Goal: Contribute content: Contribute content

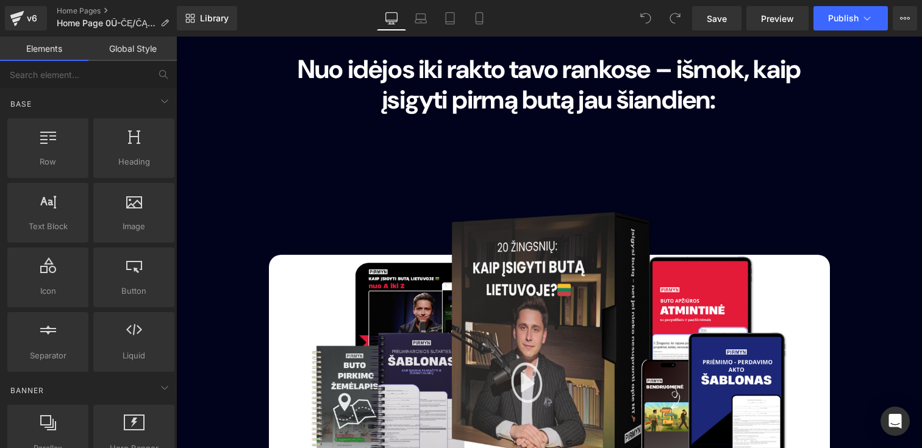
scroll to position [8327, 0]
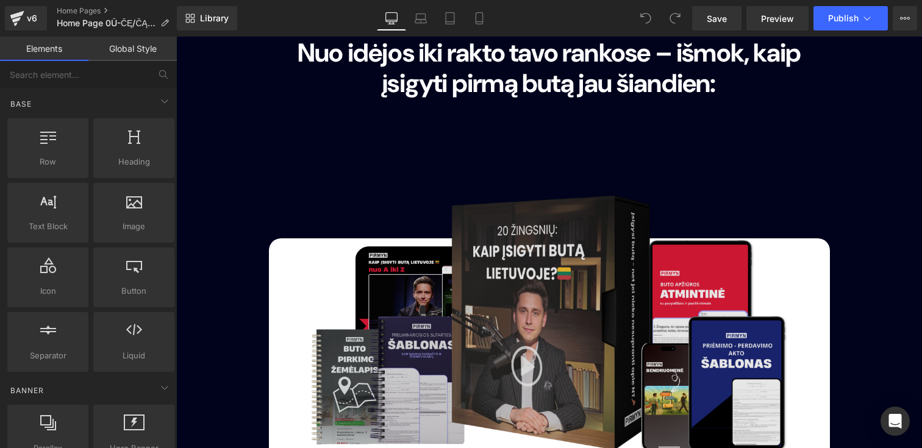
click at [588, 156] on img at bounding box center [549, 300] width 518 height 334
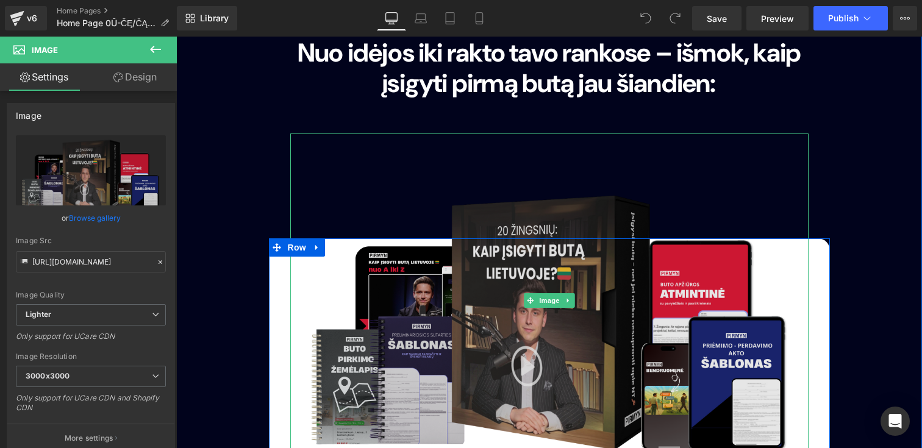
click at [565, 229] on img at bounding box center [549, 300] width 518 height 334
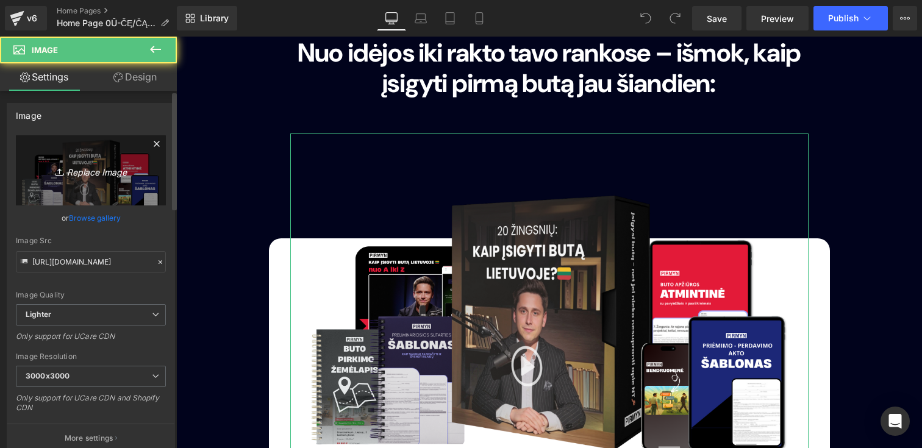
click at [94, 176] on icon "Replace Image" at bounding box center [91, 170] width 98 height 15
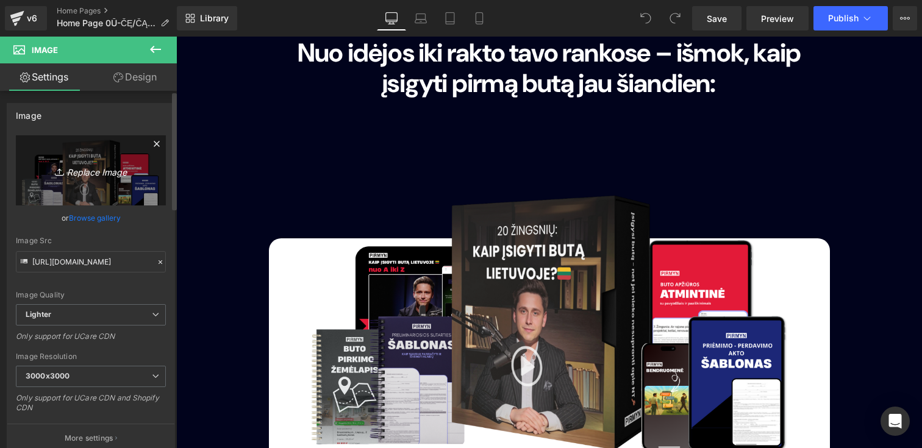
type input "C:\fakepath\BUTO PIRKIMAS SAVARANKIŠKAI.png"
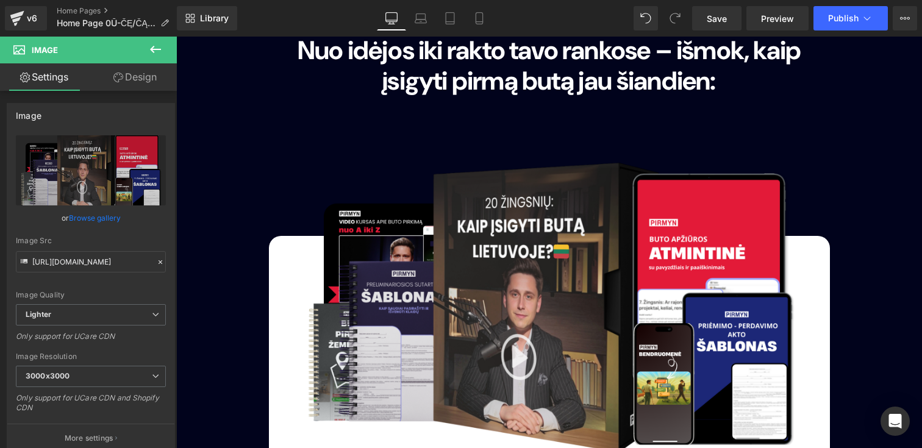
scroll to position [8305, 0]
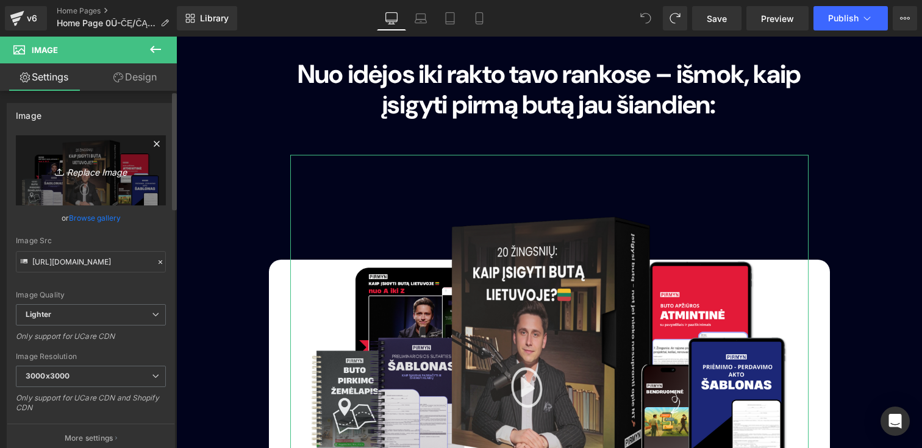
click at [70, 169] on icon "Replace Image" at bounding box center [91, 170] width 98 height 15
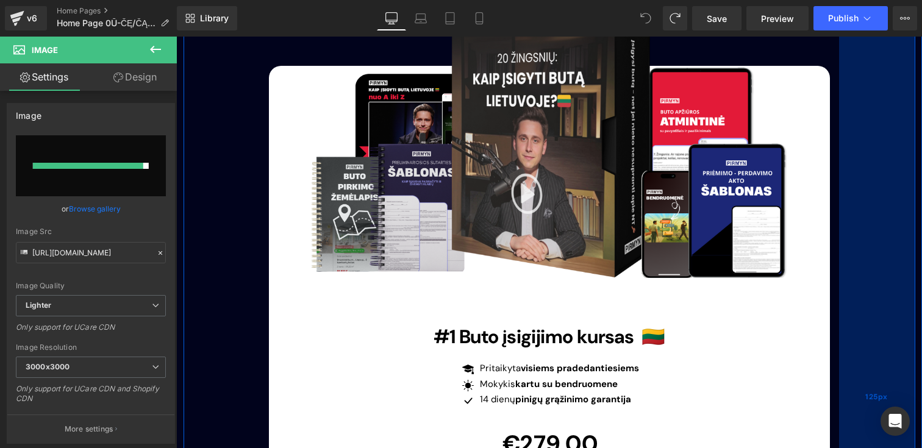
scroll to position [8485, 0]
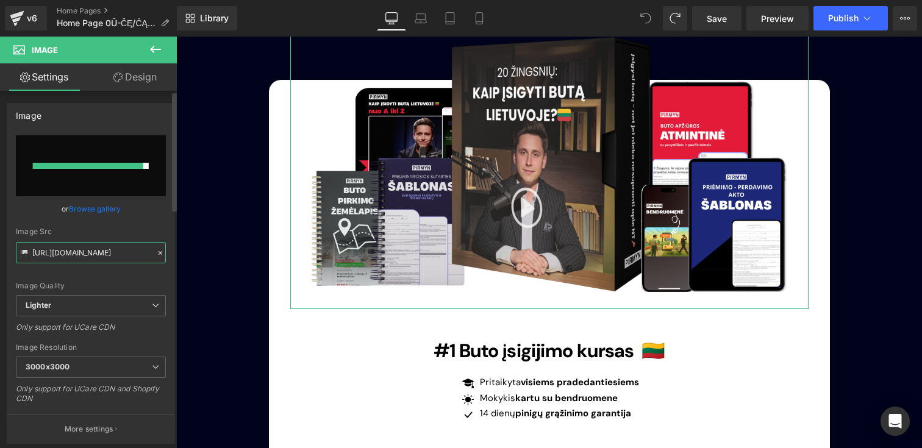
click at [105, 254] on input "[URL][DOMAIN_NAME]" at bounding box center [91, 252] width 150 height 21
click at [94, 227] on div "Image Src" at bounding box center [91, 231] width 150 height 9
click at [97, 136] on input "file" at bounding box center [91, 165] width 150 height 61
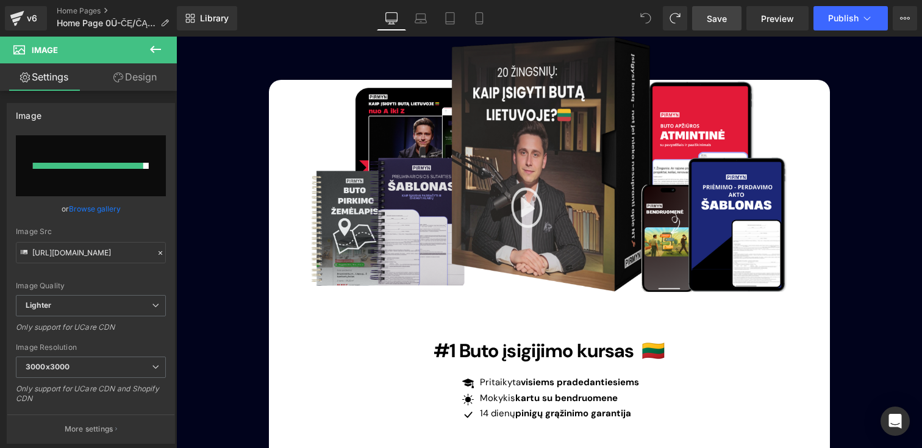
click at [698, 22] on link "Save" at bounding box center [716, 18] width 49 height 24
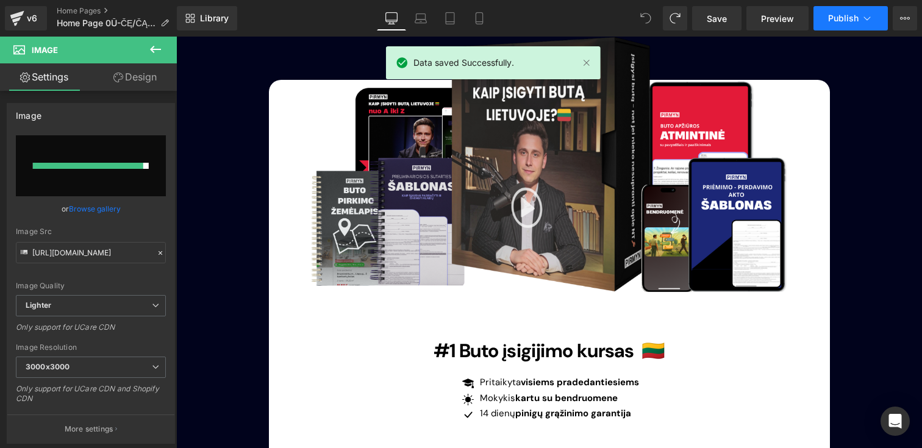
click at [847, 21] on span "Publish" at bounding box center [843, 18] width 30 height 10
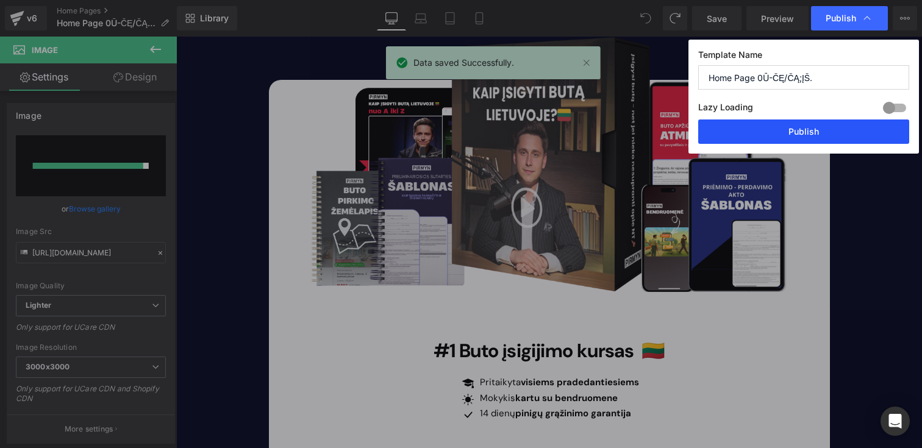
click at [802, 123] on button "Publish" at bounding box center [803, 131] width 211 height 24
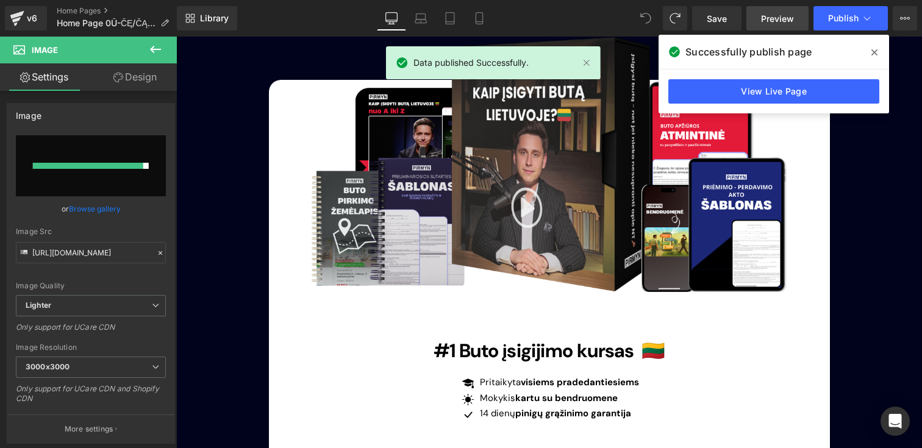
click at [746, 14] on div "Save Preview Publish Scheduled View Live Page View with current Template Save T…" at bounding box center [804, 18] width 235 height 24
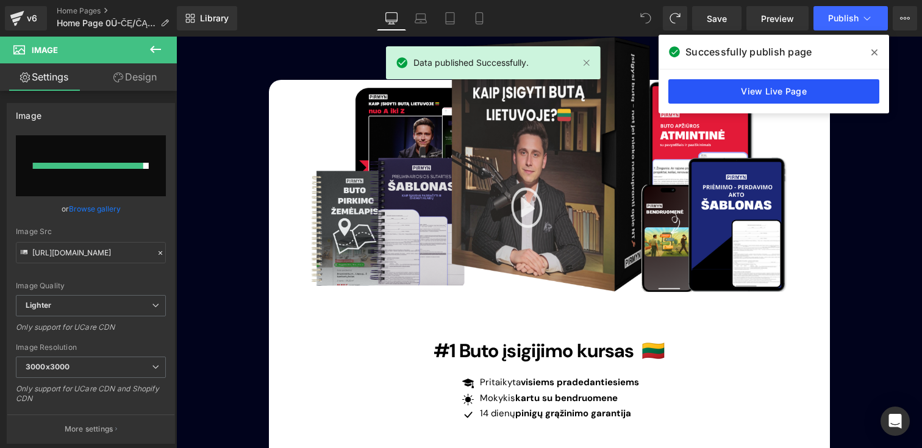
click at [772, 101] on link "View Live Page" at bounding box center [773, 91] width 211 height 24
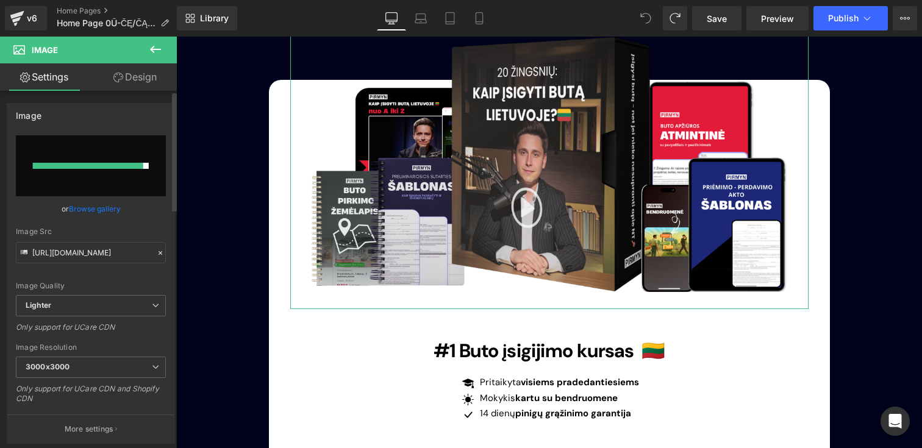
click at [105, 170] on input "file" at bounding box center [91, 165] width 150 height 61
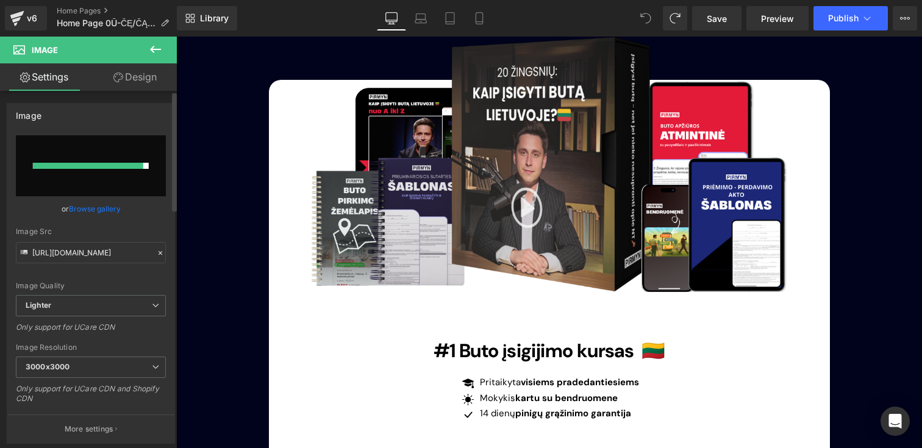
type input "C:\fakepath\BUTO PIRKIMAS SAVARANKIŠKAI (1).png"
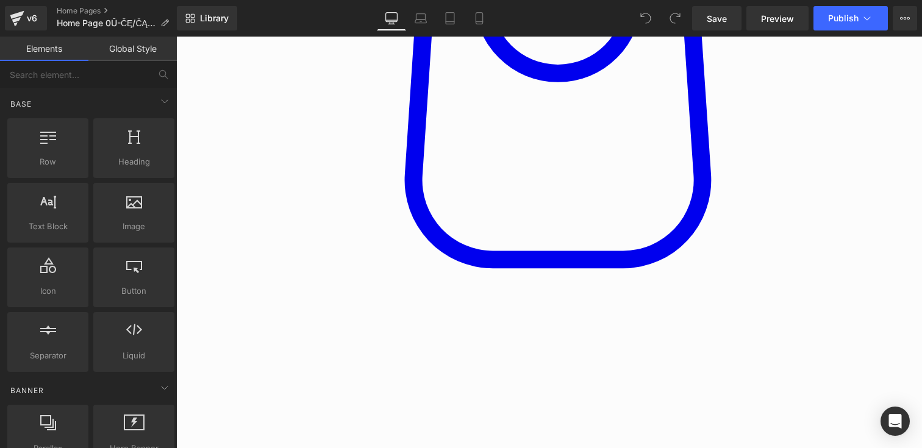
scroll to position [3126, 0]
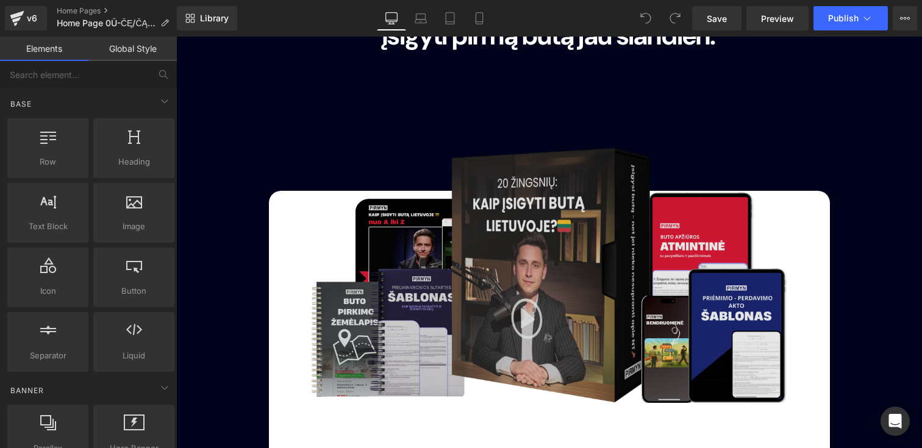
click at [553, 180] on img at bounding box center [549, 253] width 518 height 334
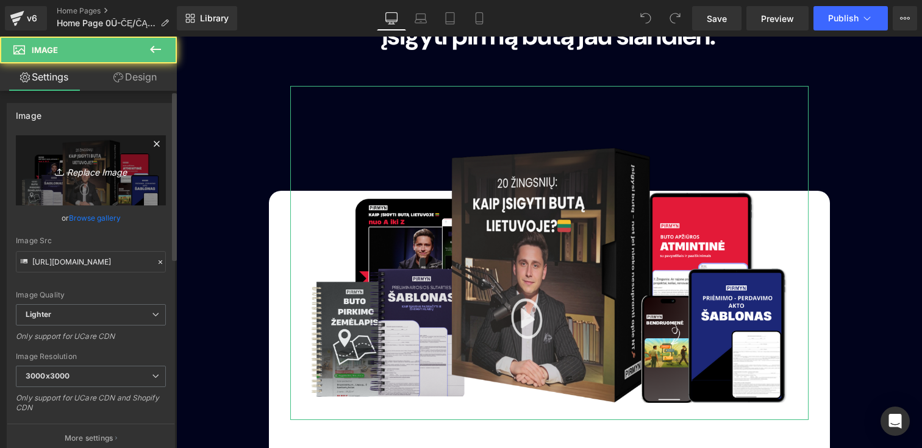
click at [58, 168] on icon at bounding box center [61, 172] width 12 height 12
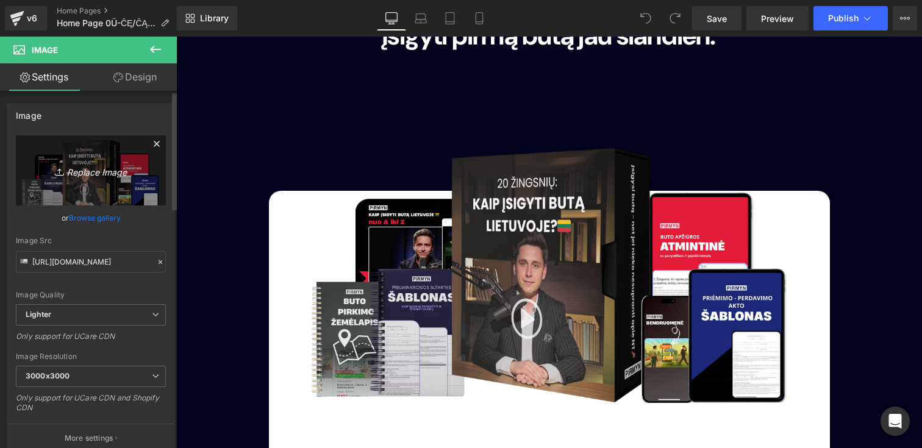
type input "C:\fakepath\BUTO PIRKIMAS SAVARANKIŠKAI (1).png"
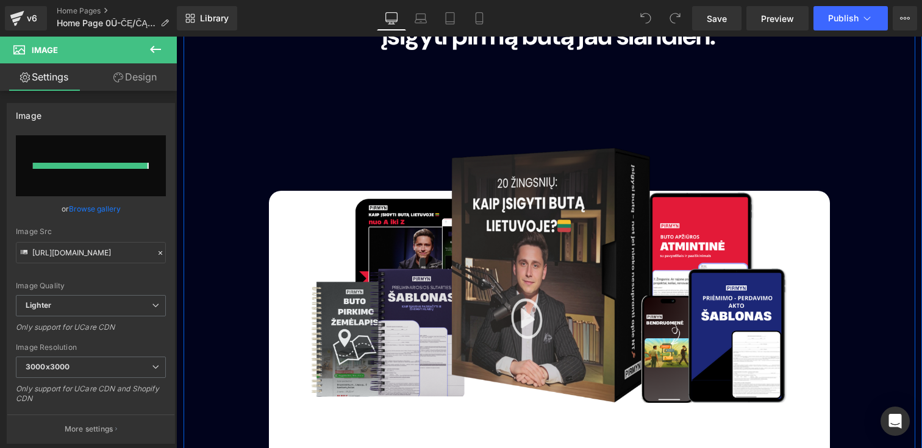
type input "[URL][DOMAIN_NAME]"
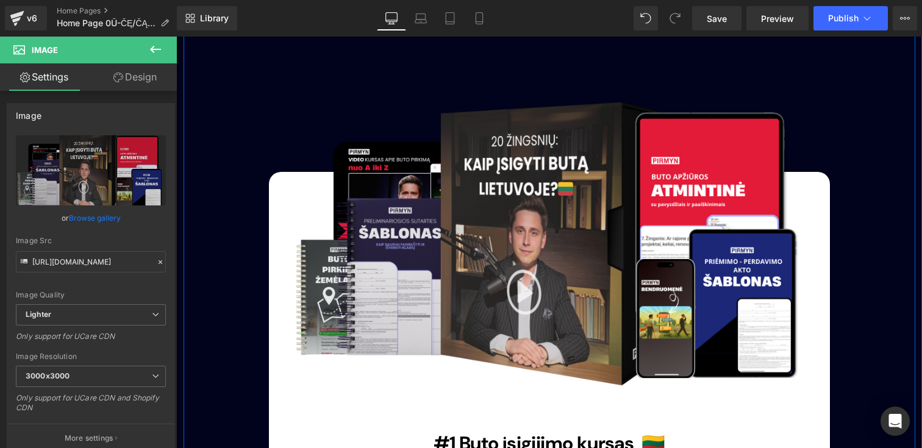
scroll to position [3136, 0]
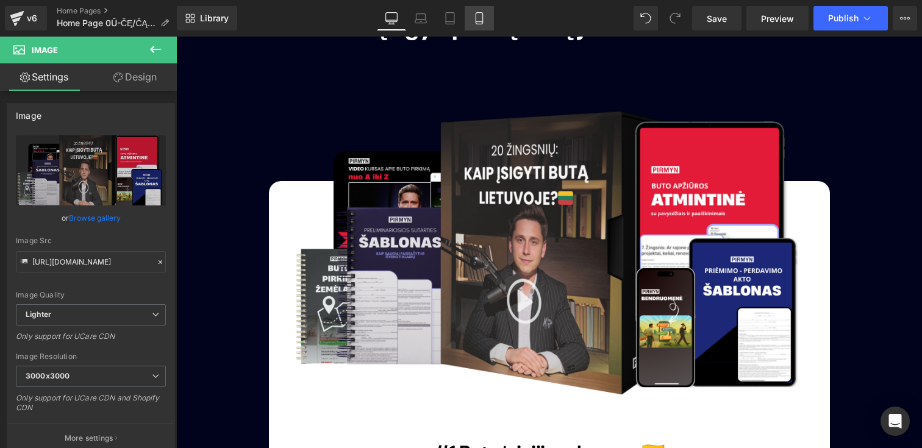
click at [480, 16] on icon at bounding box center [479, 18] width 12 height 12
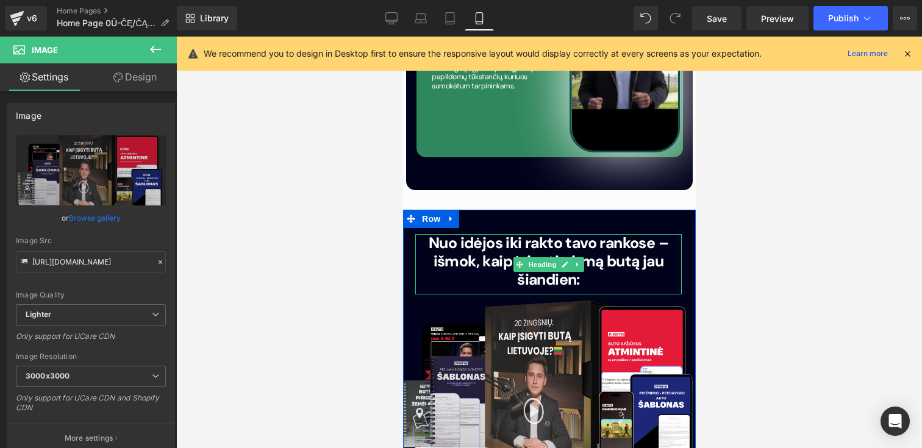
scroll to position [3841, 0]
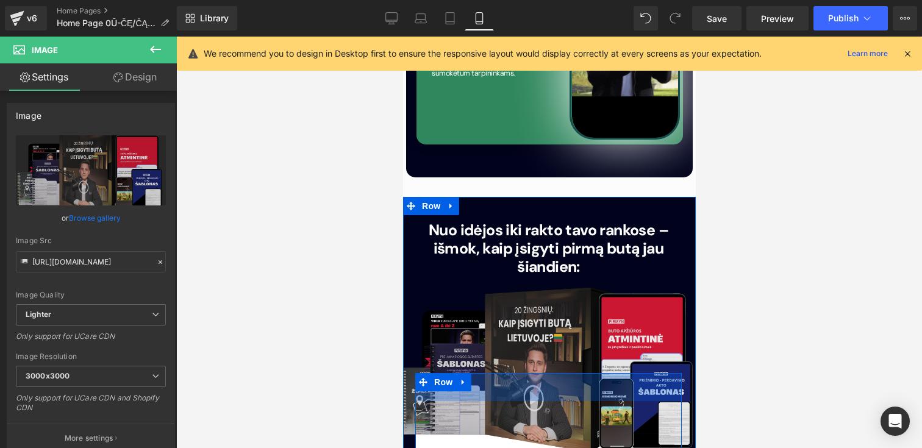
click at [611, 373] on div "46px" at bounding box center [548, 387] width 266 height 28
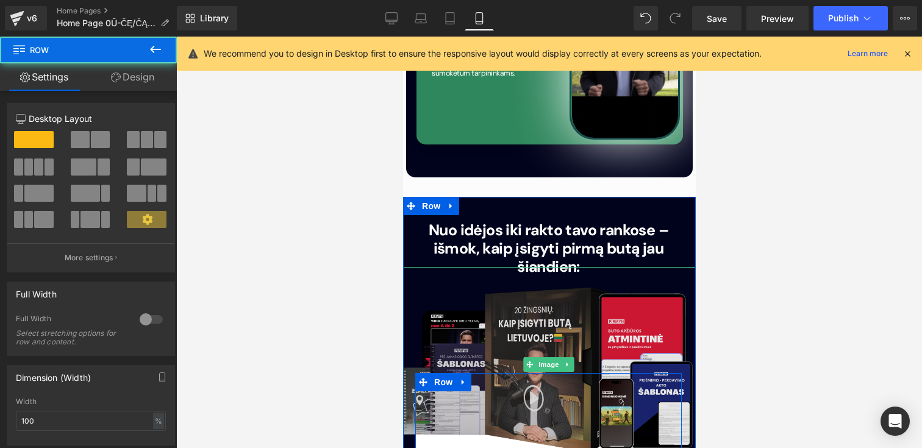
click at [555, 290] on img at bounding box center [547, 364] width 303 height 195
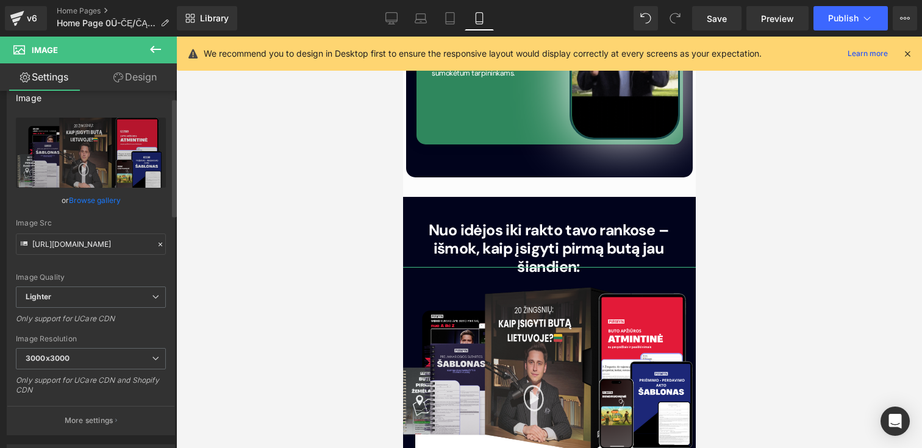
scroll to position [25, 0]
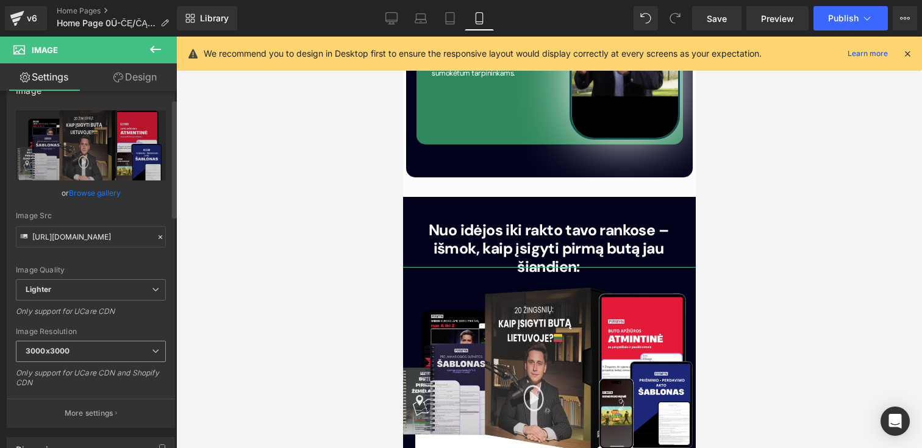
click at [65, 348] on b "3000x3000" at bounding box center [48, 350] width 44 height 9
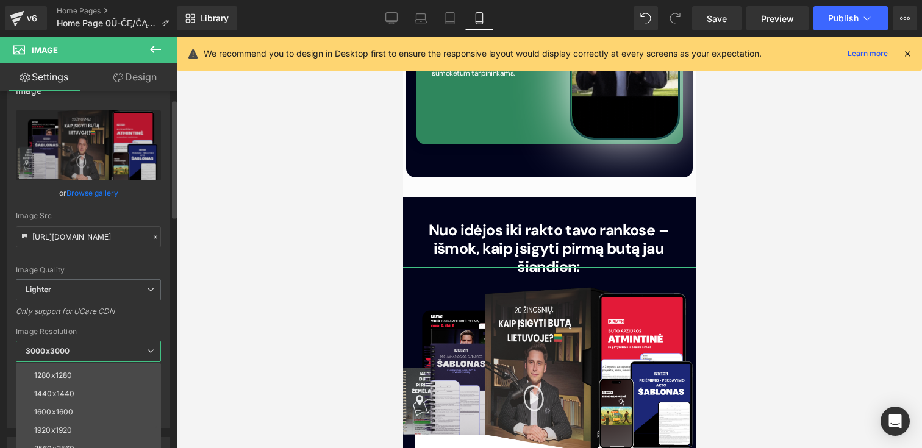
scroll to position [174, 0]
click at [69, 433] on div "2560x2560" at bounding box center [54, 436] width 40 height 9
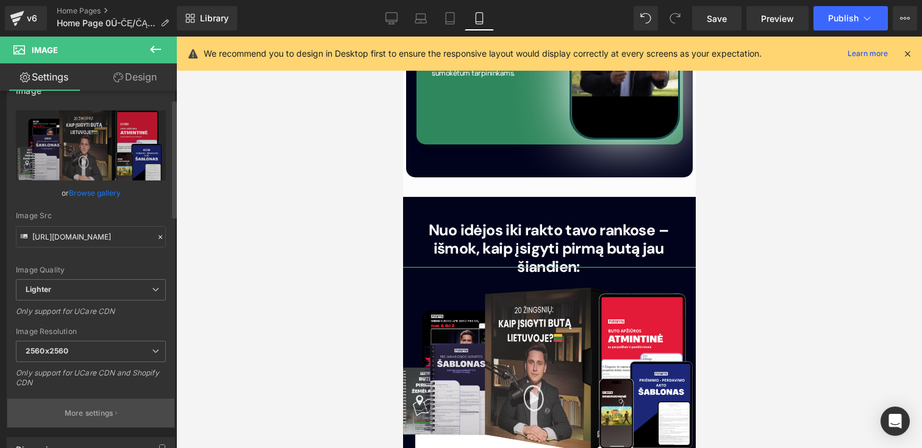
type input "[URL][DOMAIN_NAME]"
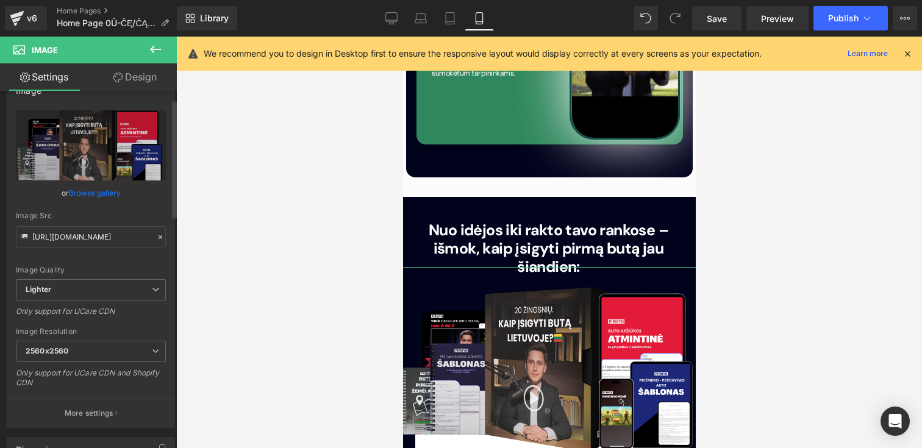
click at [114, 391] on div "Only support for UCare CDN and Shopify CDN" at bounding box center [91, 381] width 150 height 27
click at [94, 289] on span "Lighter" at bounding box center [91, 289] width 150 height 21
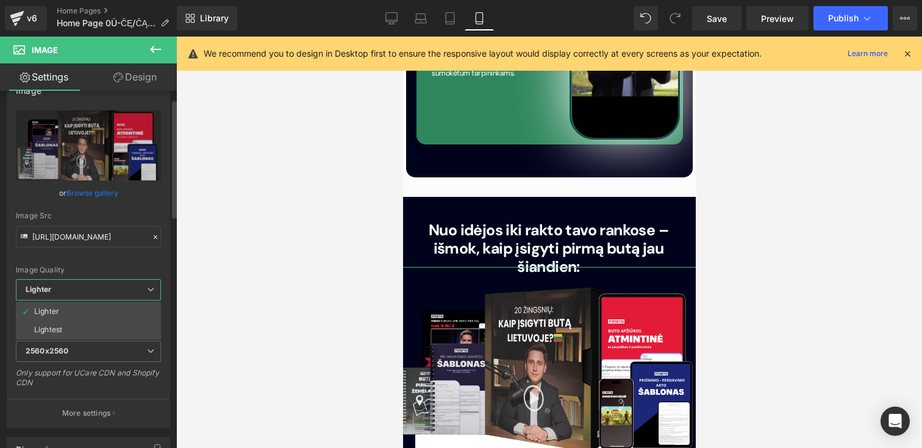
click at [102, 257] on div "Image Quality Lighter Lightest Lighter Lighter Lightest Only support for UCare …" at bounding box center [88, 194] width 145 height 169
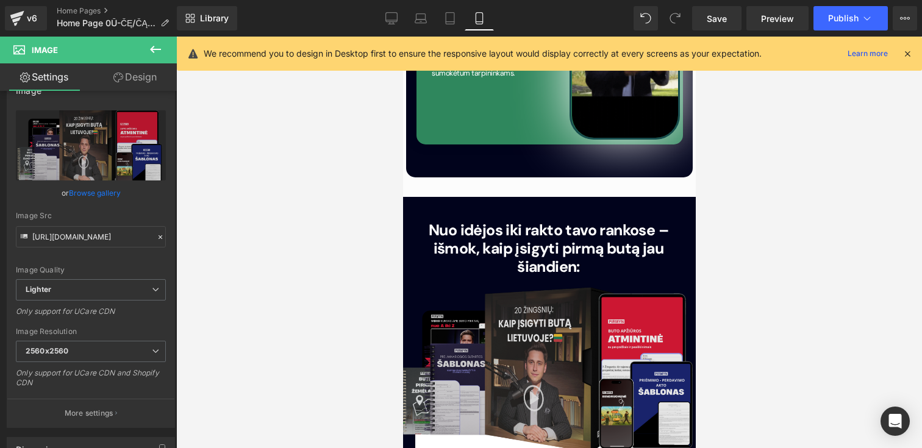
click at [743, 311] on div at bounding box center [548, 242] width 745 height 411
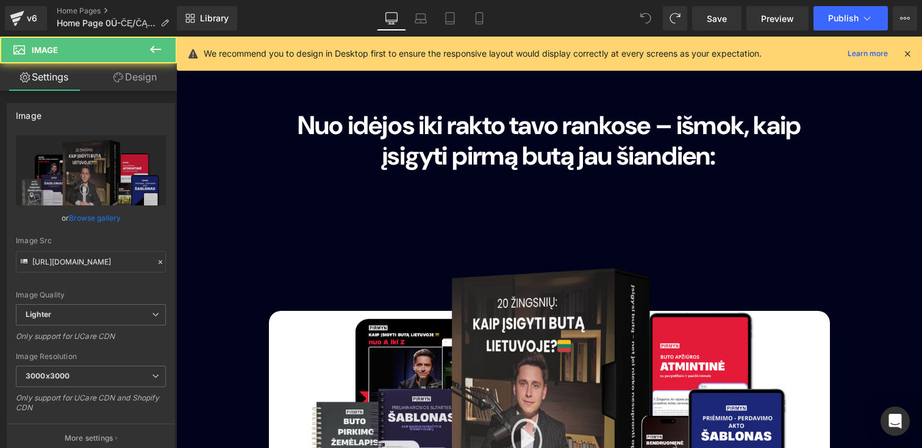
scroll to position [3005, 0]
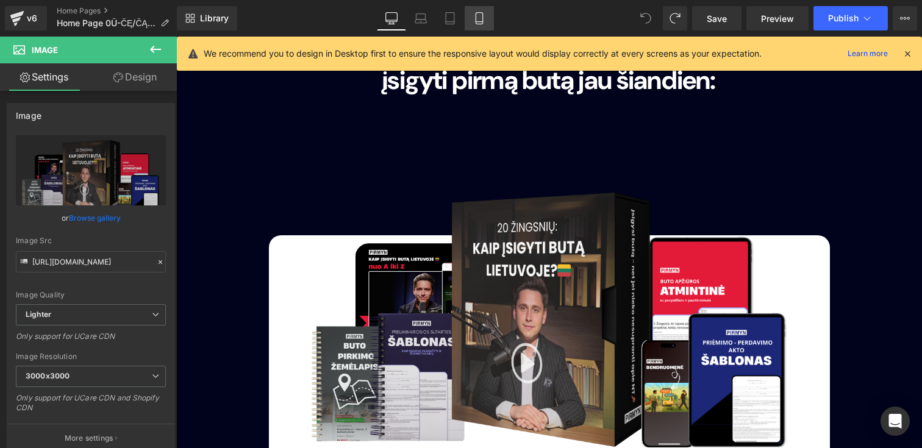
click at [474, 24] on icon at bounding box center [479, 18] width 12 height 12
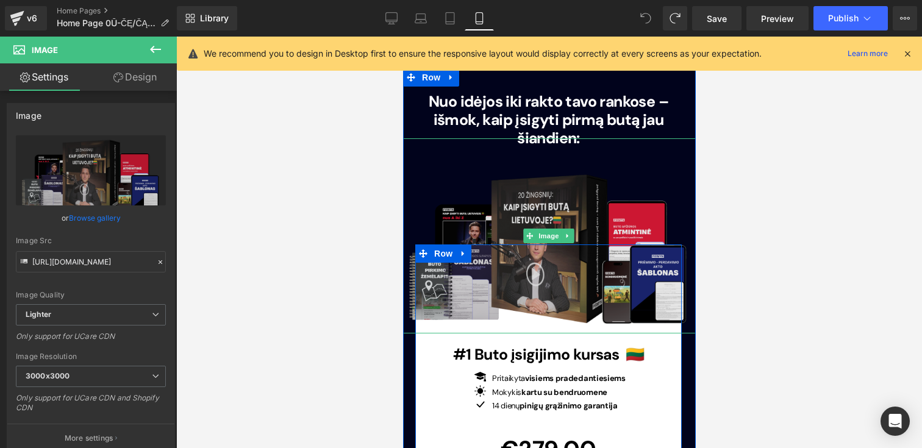
scroll to position [3957, 0]
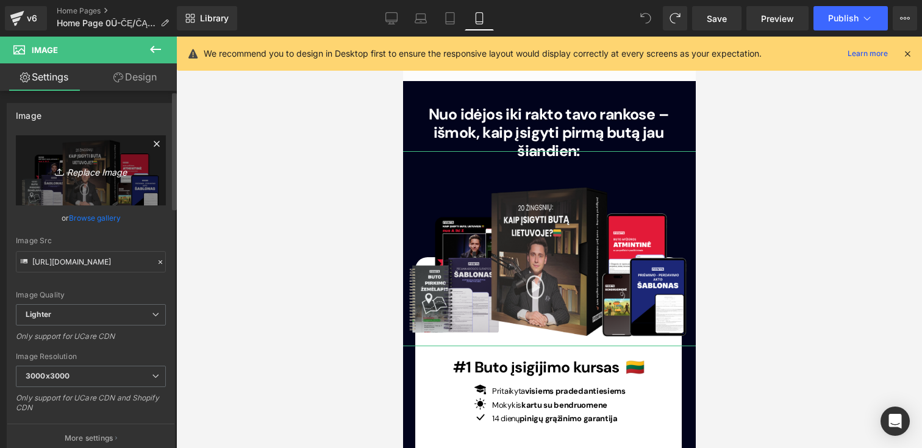
click at [101, 175] on icon "Replace Image" at bounding box center [91, 170] width 98 height 15
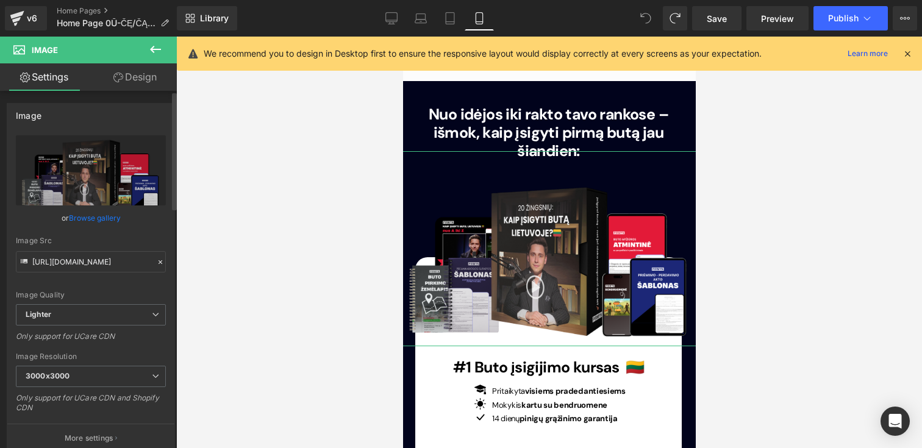
click at [100, 219] on link "Browse gallery" at bounding box center [95, 217] width 52 height 21
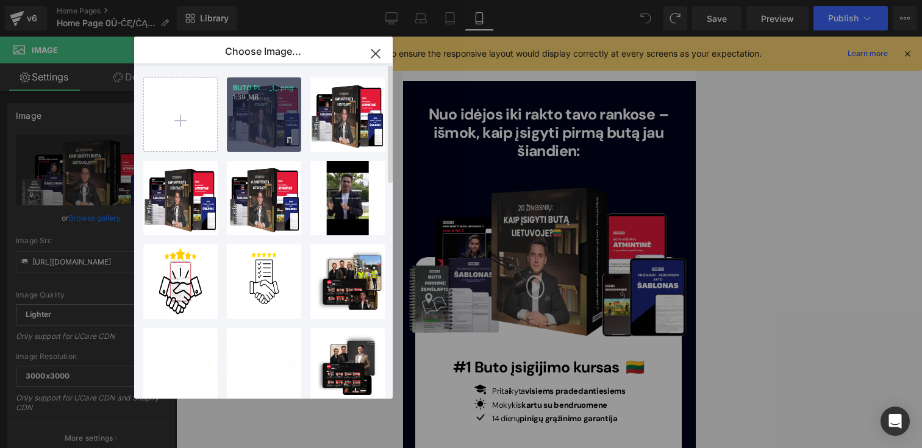
click at [274, 115] on div "BUTO PI... _1_.png 1.39 MB" at bounding box center [264, 114] width 74 height 74
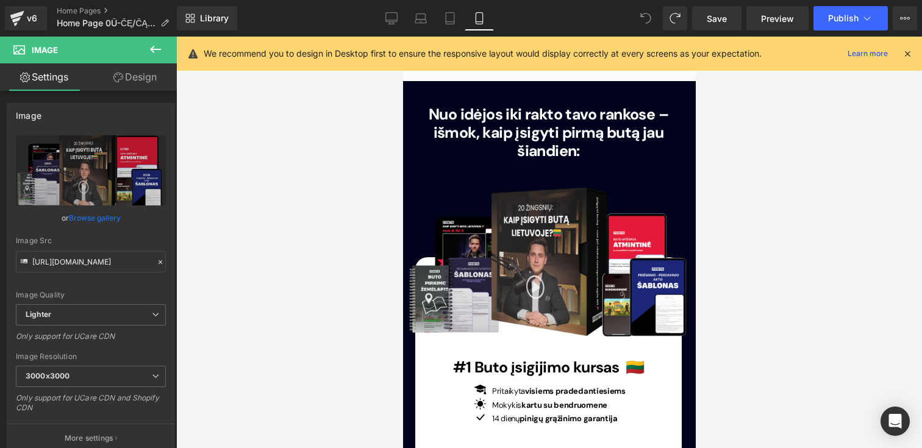
type input "[URL][DOMAIN_NAME]"
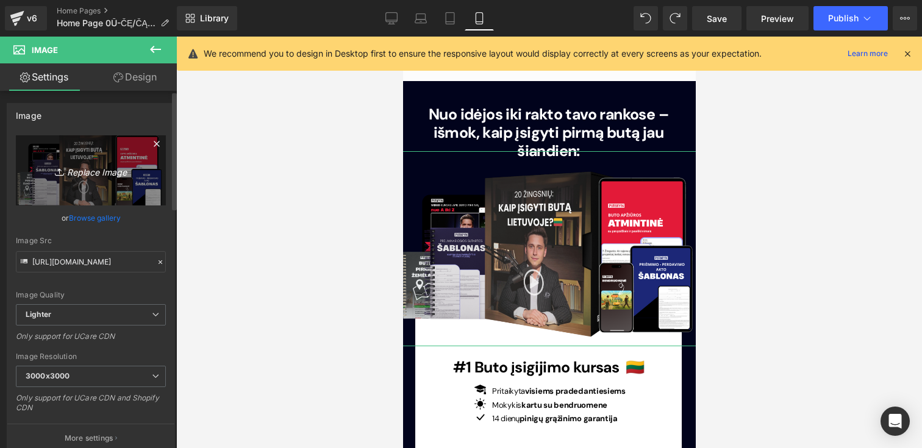
click at [129, 171] on icon "Replace Image" at bounding box center [91, 170] width 98 height 15
click at [73, 163] on icon "Replace Image" at bounding box center [91, 170] width 98 height 15
type input "C:\fakepath\BUTO PIRKIMAS SAVARANKIŠKAI (2).png"
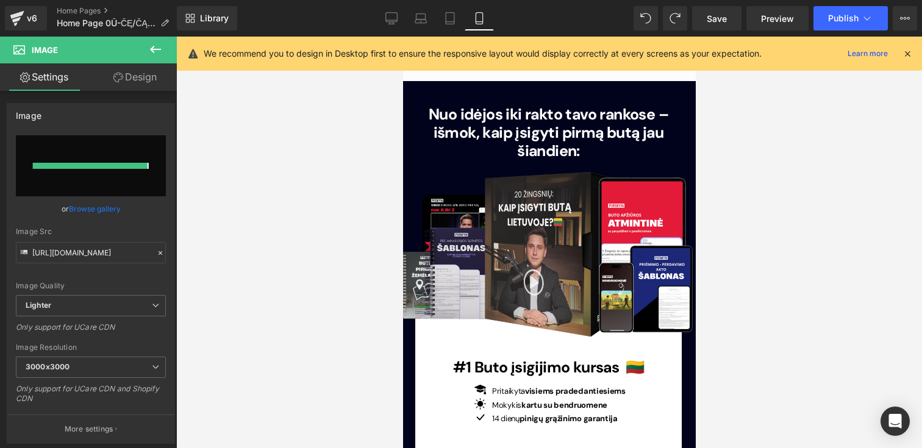
type input "[URL][DOMAIN_NAME]"
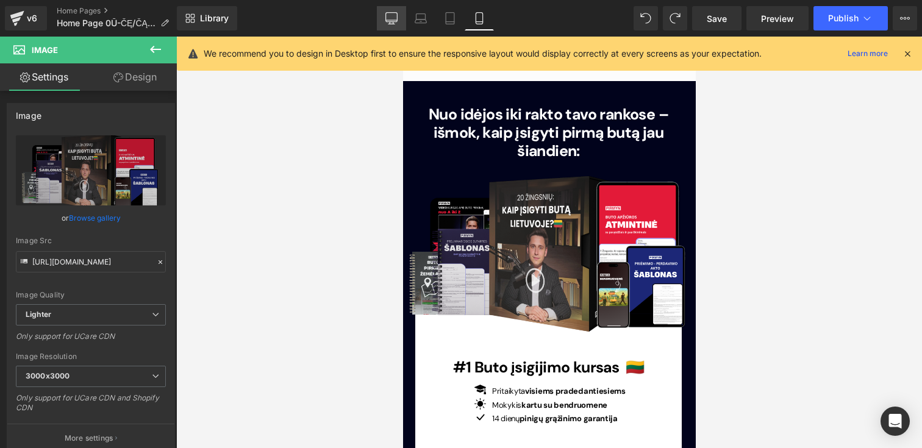
click at [399, 15] on link "Desktop" at bounding box center [391, 18] width 29 height 24
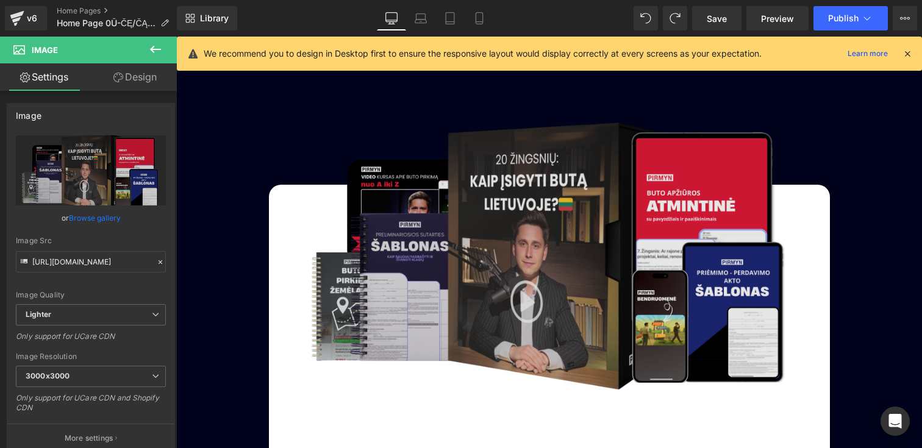
scroll to position [3133, 0]
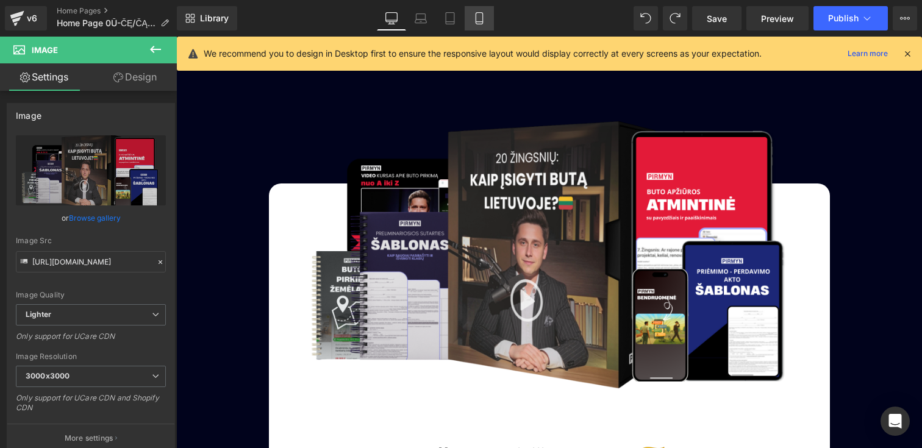
click at [484, 21] on icon at bounding box center [479, 18] width 12 height 12
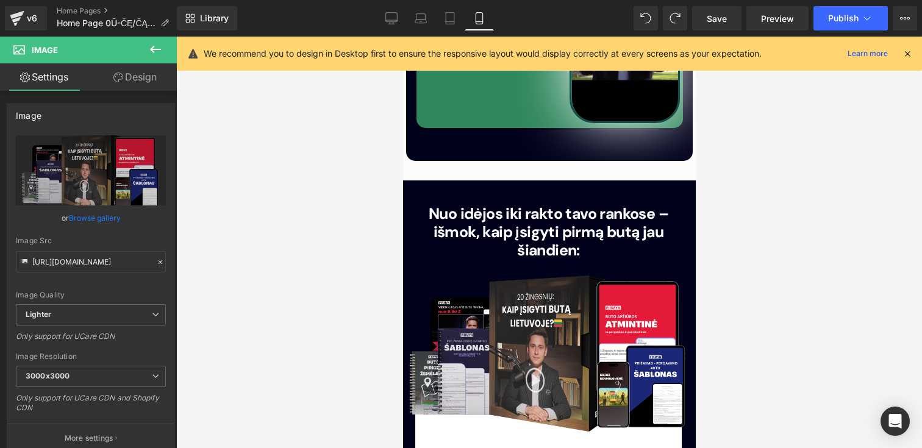
scroll to position [3834, 0]
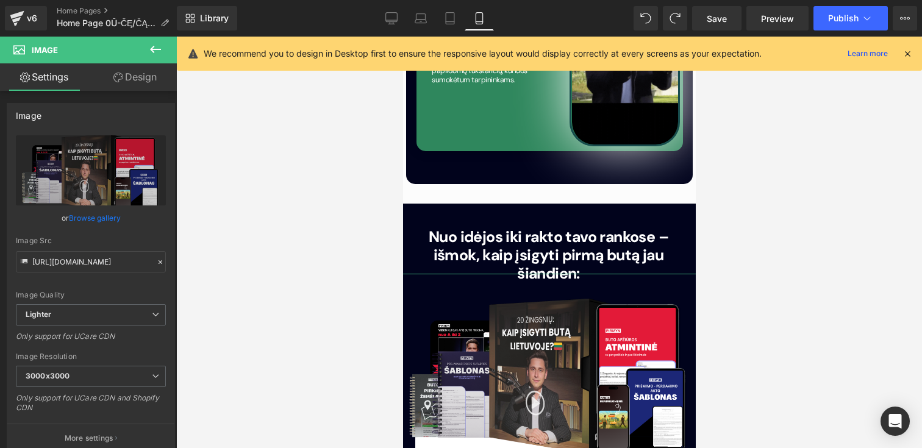
click at [121, 81] on icon at bounding box center [118, 78] width 10 height 10
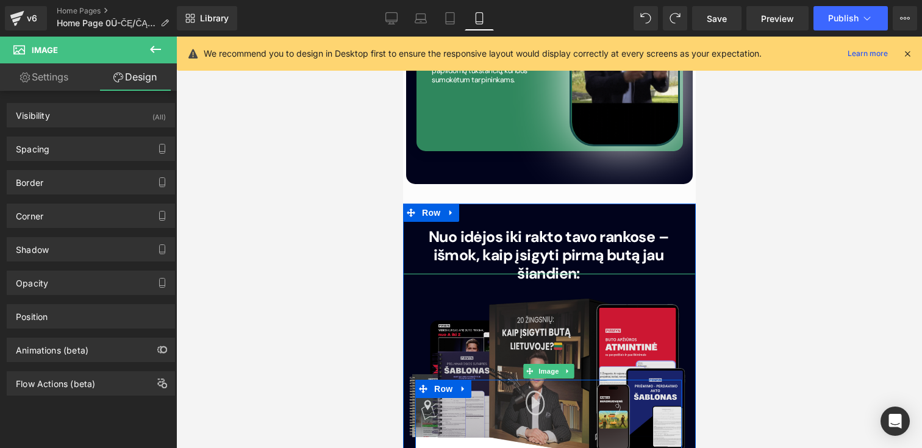
click at [539, 274] on img at bounding box center [547, 371] width 303 height 195
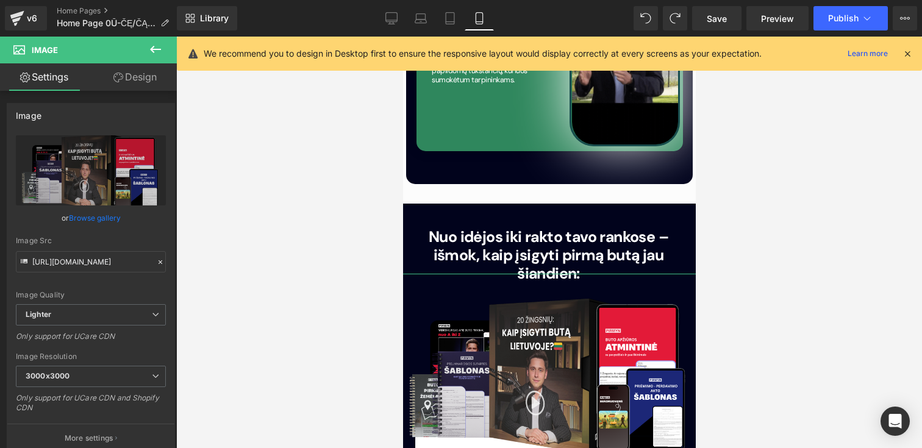
click at [148, 84] on link "Design" at bounding box center [135, 76] width 88 height 27
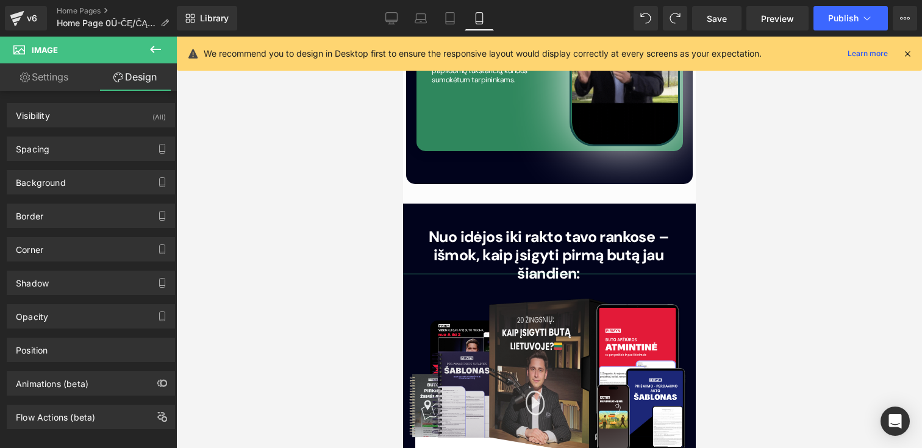
type input "-220"
type input "-50"
type input "-10"
type input "-50"
type input "0"
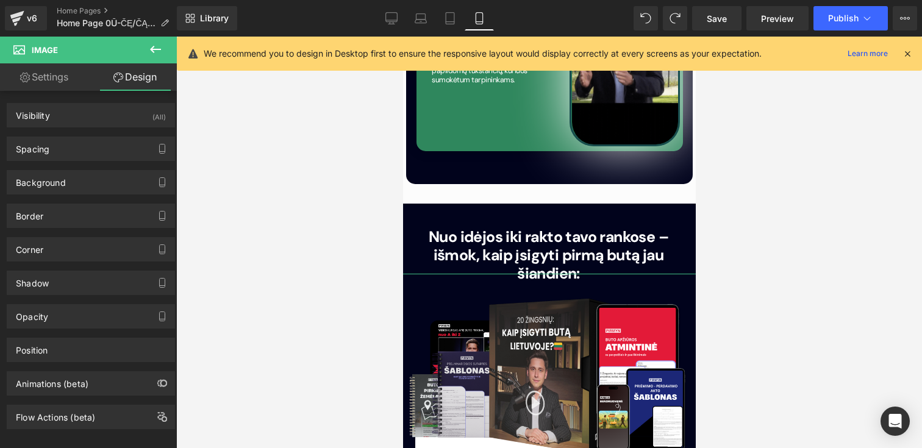
type input "0"
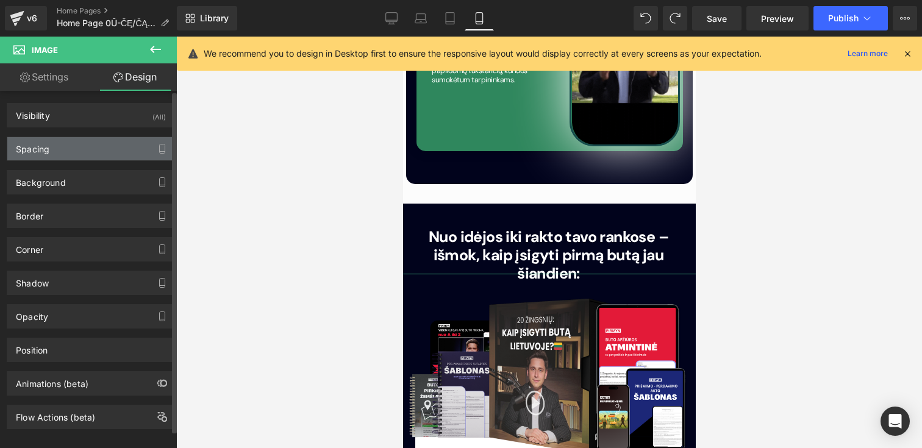
click at [67, 140] on div "Spacing" at bounding box center [90, 148] width 167 height 23
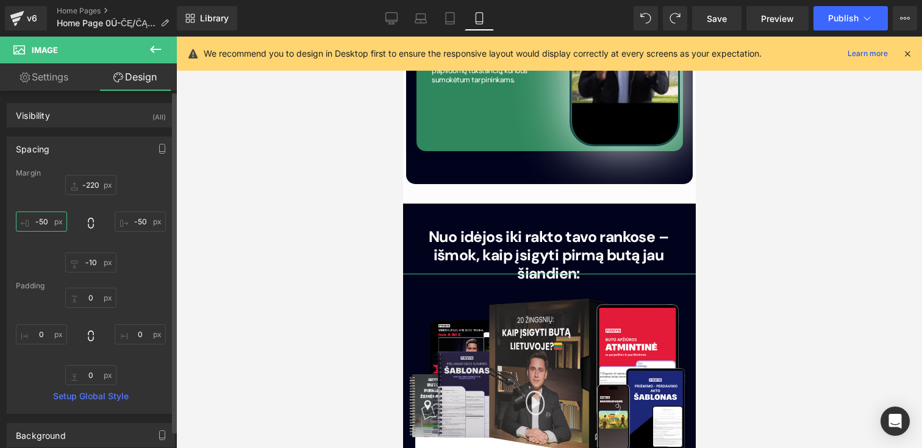
click at [40, 221] on input "-50" at bounding box center [41, 222] width 51 height 20
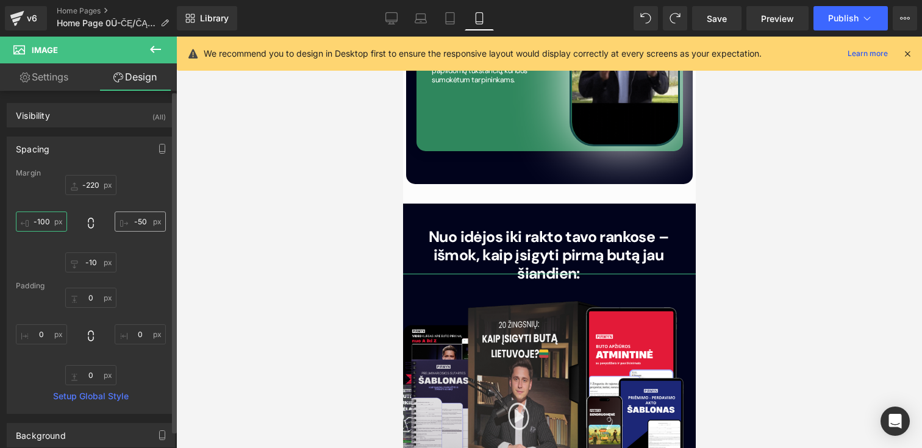
type input "-100"
click at [136, 221] on input "-50" at bounding box center [140, 222] width 51 height 20
click at [151, 221] on input "-50" at bounding box center [140, 222] width 51 height 20
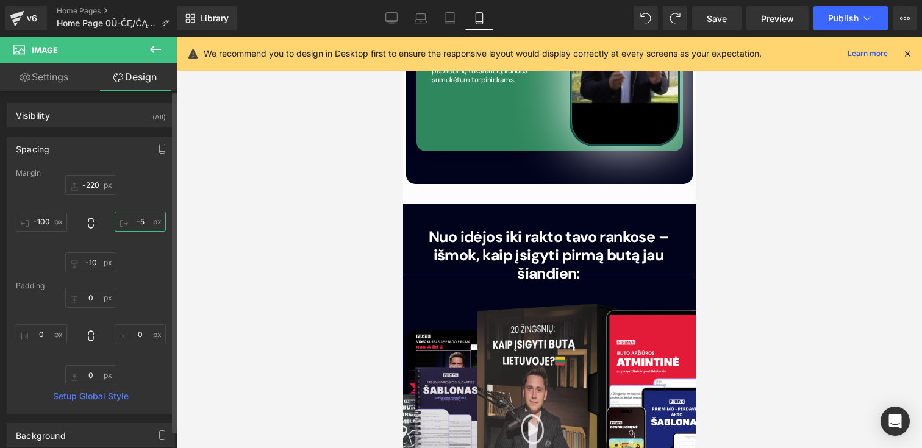
type input "-50"
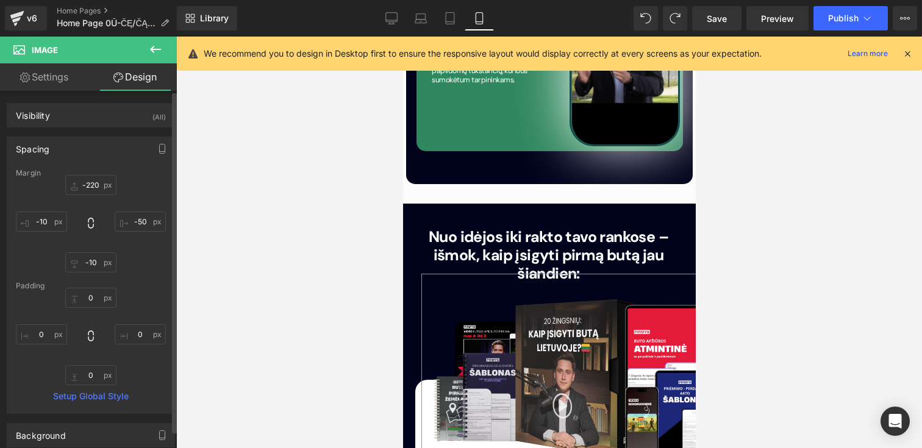
click at [135, 165] on div "Spacing [GEOGRAPHIC_DATA] -220px -220 -100 -50 -10px -10 -10 -10 [GEOGRAPHIC_DA…" at bounding box center [91, 275] width 168 height 277
type input "-1"
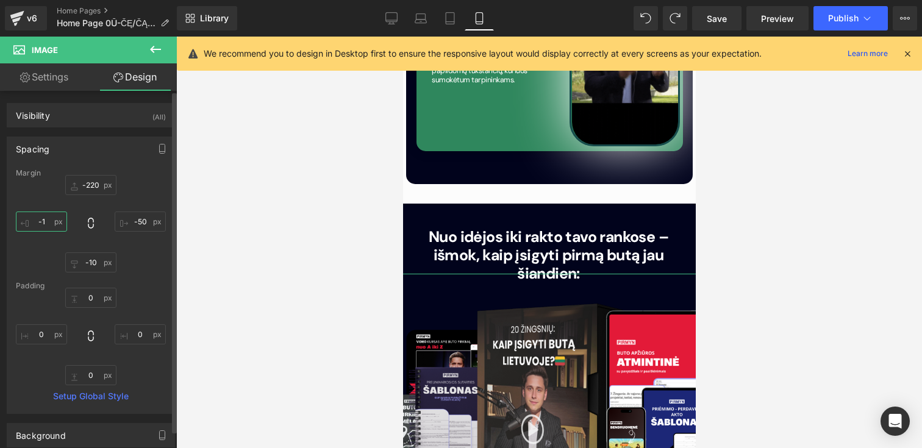
type input "-220"
type input "-100"
type input "-10"
type input "-100"
type input "0"
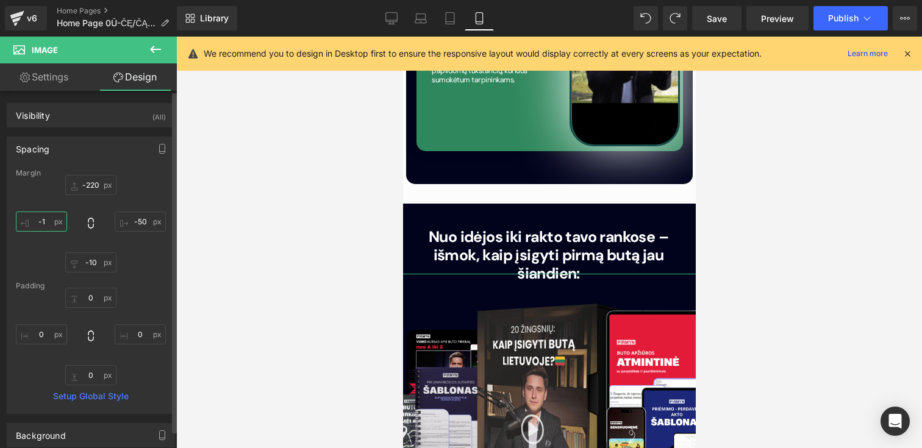
type input "0"
type input "-100"
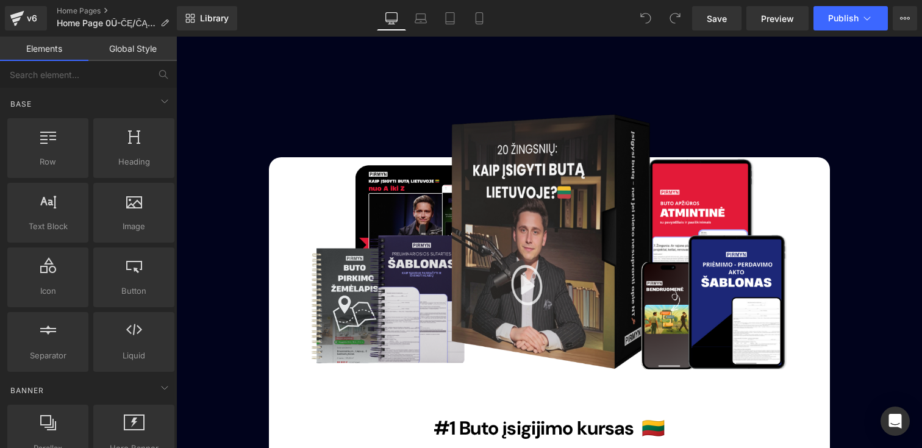
scroll to position [3145, 0]
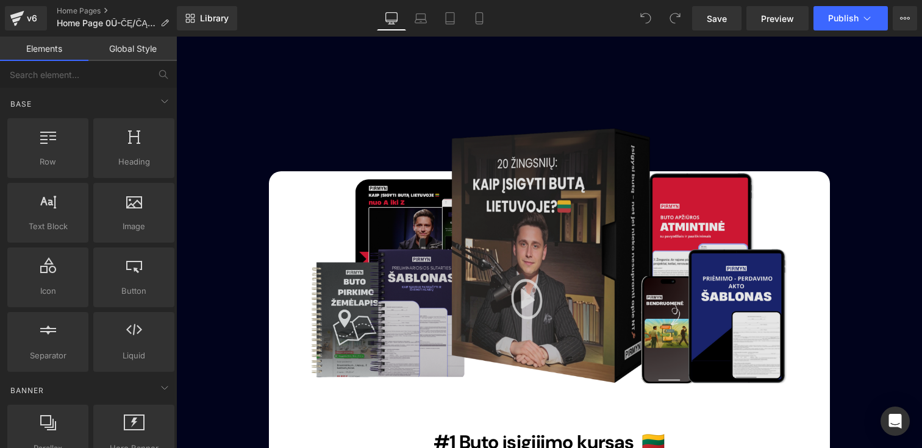
click at [583, 193] on img at bounding box center [549, 233] width 518 height 334
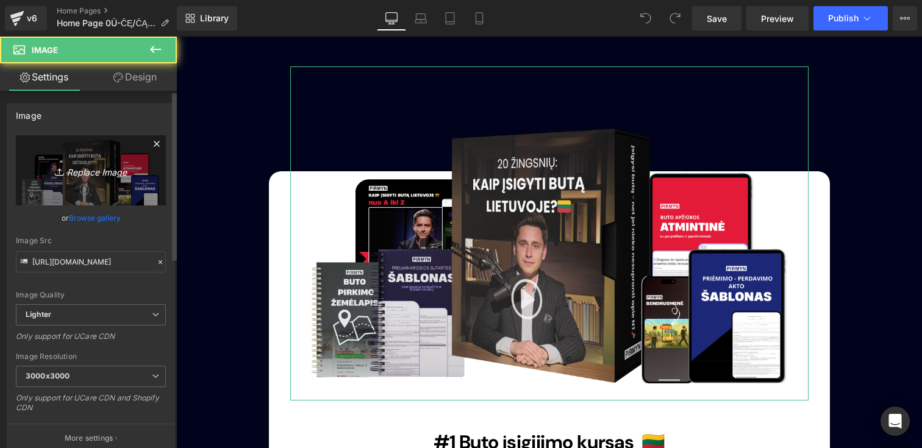
click at [48, 146] on link "Replace Image" at bounding box center [91, 170] width 150 height 70
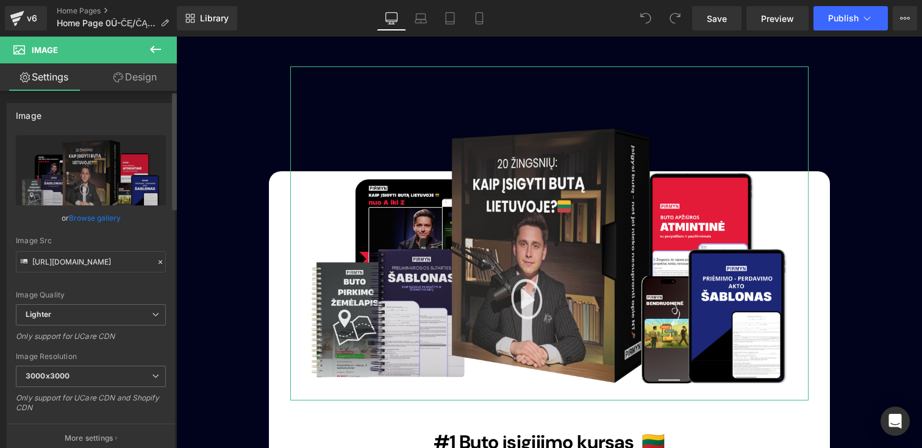
click at [98, 215] on link "Browse gallery" at bounding box center [95, 217] width 52 height 21
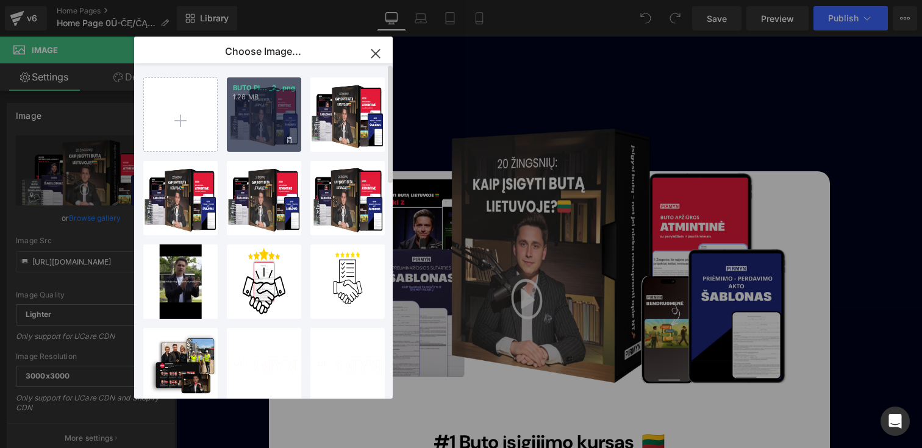
click at [244, 114] on div "BUTO PI... _2_.png 1.26 MB" at bounding box center [264, 114] width 74 height 74
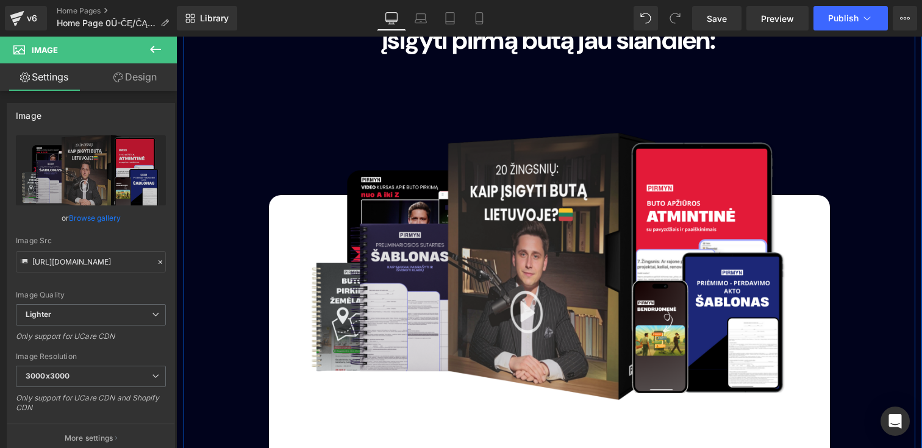
scroll to position [3118, 0]
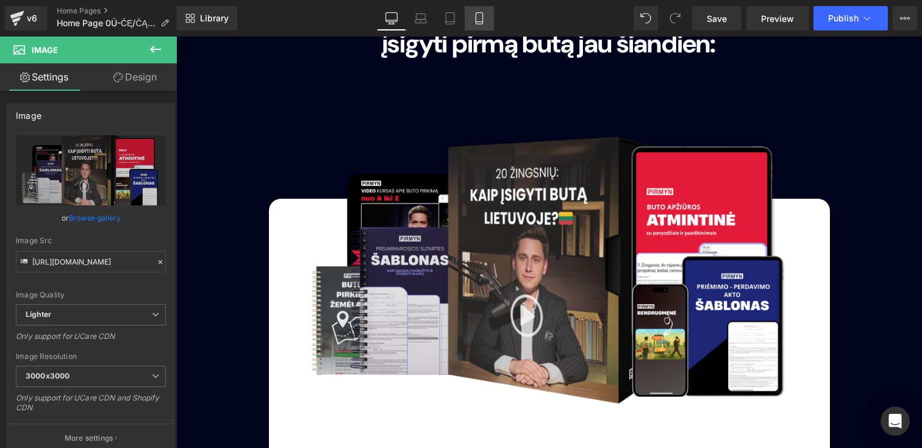
click at [475, 21] on icon at bounding box center [479, 18] width 12 height 12
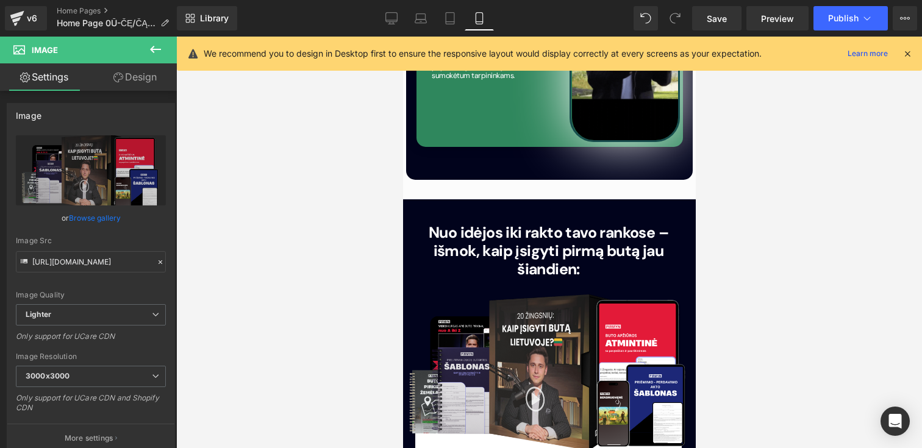
scroll to position [3813, 0]
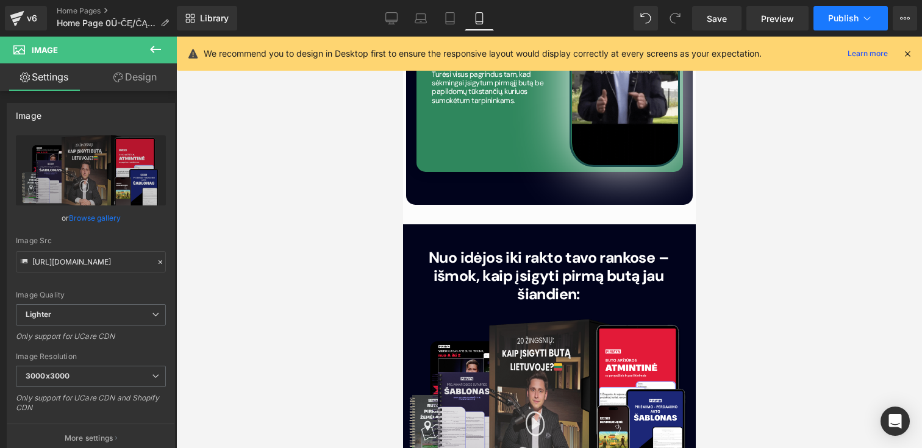
click at [845, 22] on span "Publish" at bounding box center [843, 18] width 30 height 10
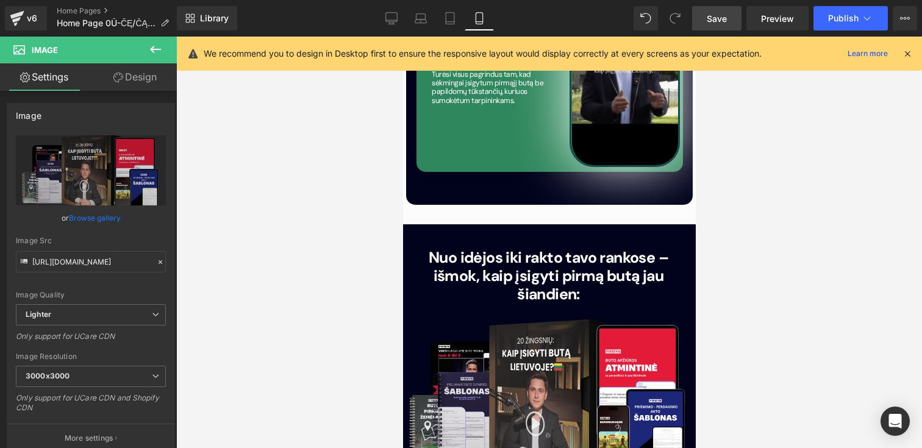
click at [722, 23] on span "Save" at bounding box center [716, 18] width 20 height 13
